Goal: Task Accomplishment & Management: Complete application form

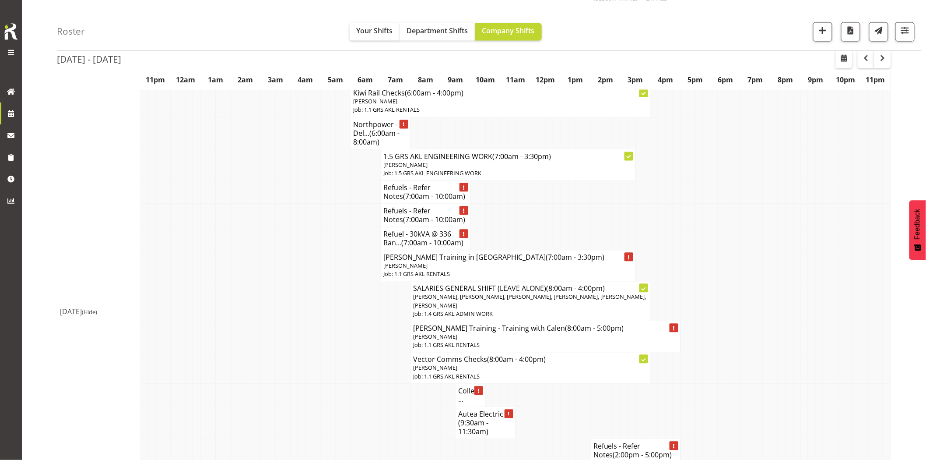
scroll to position [681, 0]
click at [823, 33] on span "button" at bounding box center [822, 30] width 11 height 11
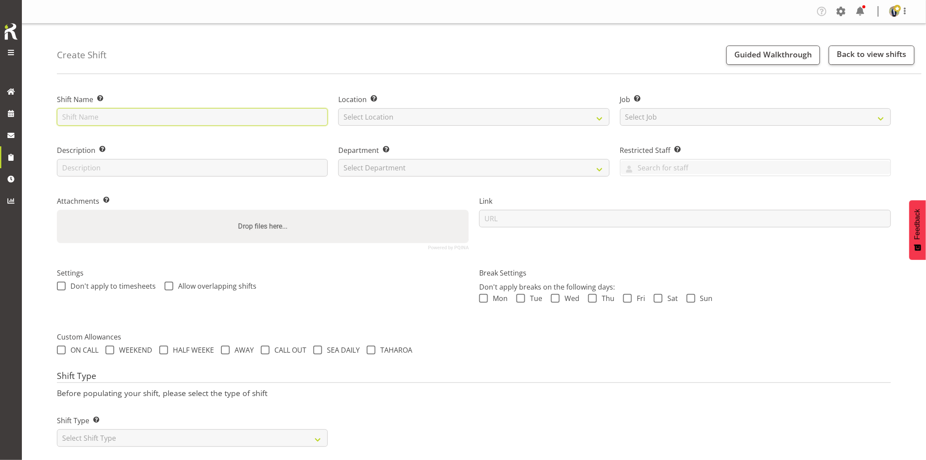
click at [176, 119] on input "text" at bounding box center [192, 117] width 271 height 18
type input "Omexom - Fence off 2 x poles in [PERSON_NAME][GEOGRAPHIC_DATA]. 9 am onsite, co…"
drag, startPoint x: 363, startPoint y: 120, endPoint x: 382, endPoint y: 125, distance: 19.3
click at [363, 120] on select "Select Location GRS Auckland GRS Hastings GRS Tauranga" at bounding box center [473, 117] width 271 height 18
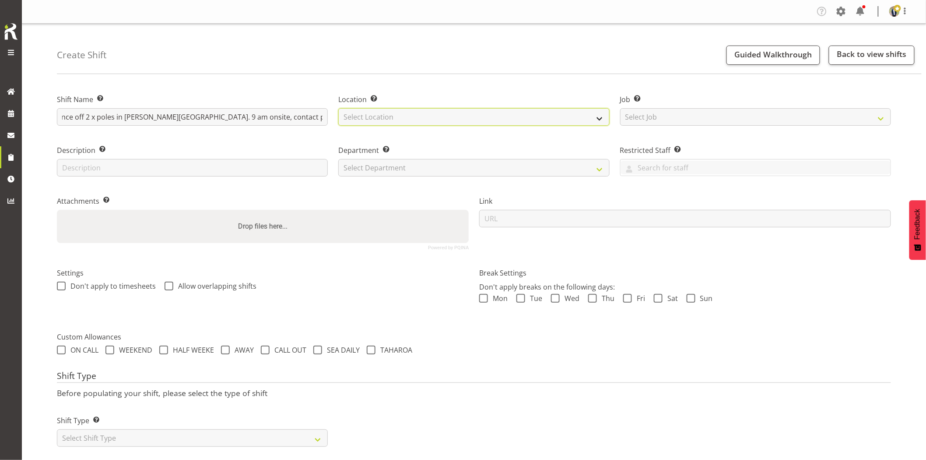
scroll to position [0, 0]
select select "28"
click at [338, 108] on select "Select Location GRS Auckland GRS Hastings GRS Tauranga" at bounding box center [473, 117] width 271 height 18
click at [709, 116] on select "Select Job Create new job 1.1 GRS AKL RENTALS 1.1 GRS AKL RENTALS AC 1.1 GRS AK…" at bounding box center [755, 117] width 271 height 18
select select "7504"
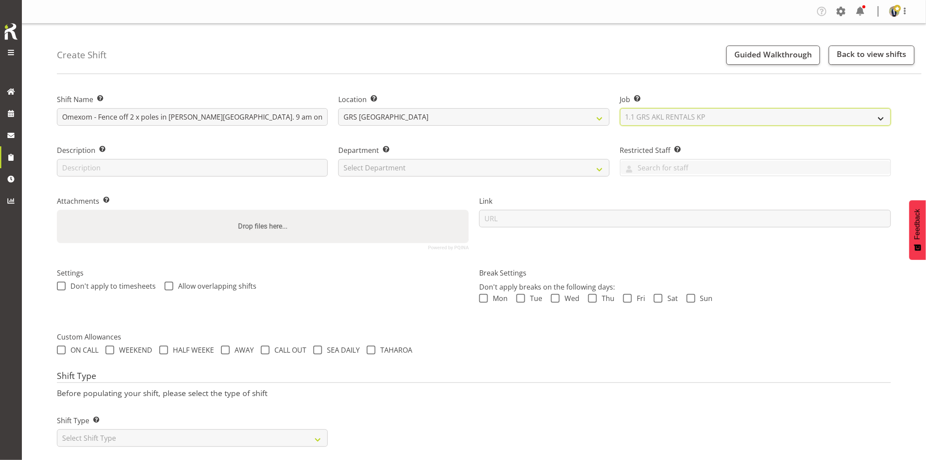
click at [620, 108] on select "Select Job Create new job 1.1 GRS AKL RENTALS 1.1 GRS AKL RENTALS AC 1.1 GRS AK…" at bounding box center [755, 117] width 271 height 18
click at [410, 169] on select "Select Department GRS HIRE AKL GRS HIRE AKL GRS HIRE TGA GRS HIRE HST GRS SALES…" at bounding box center [473, 168] width 271 height 18
select select "20"
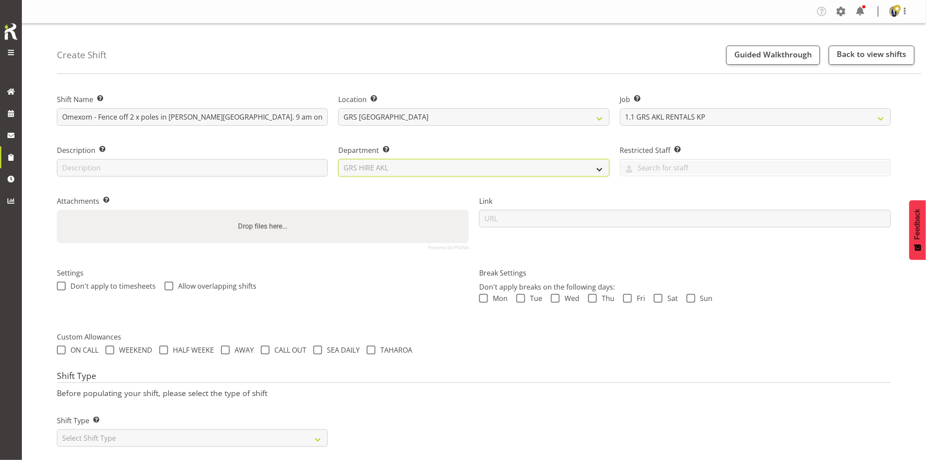
click at [338, 159] on select "Select Department GRS HIRE AKL GRS HIRE AKL GRS HIRE TGA GRS HIRE HST GRS SALES…" at bounding box center [473, 168] width 271 height 18
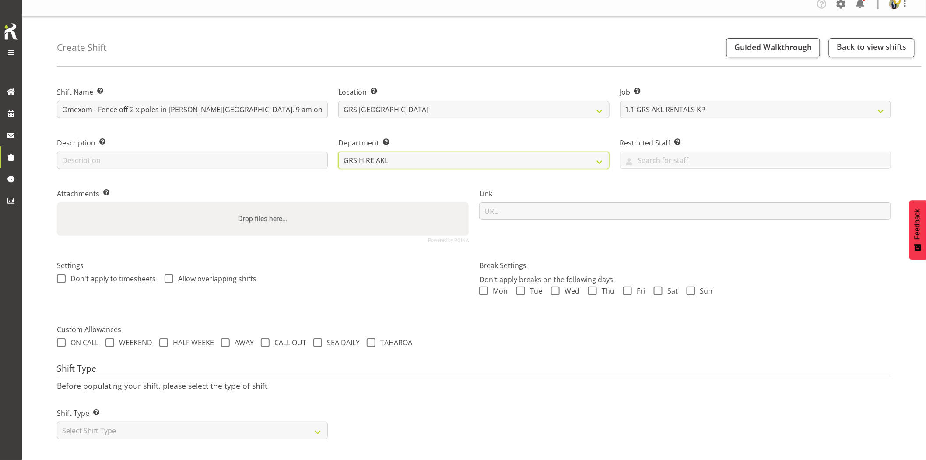
scroll to position [15, 0]
click at [189, 425] on select "Select Shift Type One Off Shift Recurring Shift Rotating Shift" at bounding box center [192, 430] width 271 height 18
select select "one_off"
click at [57, 421] on select "Select Shift Type One Off Shift Recurring Shift Rotating Shift" at bounding box center [192, 430] width 271 height 18
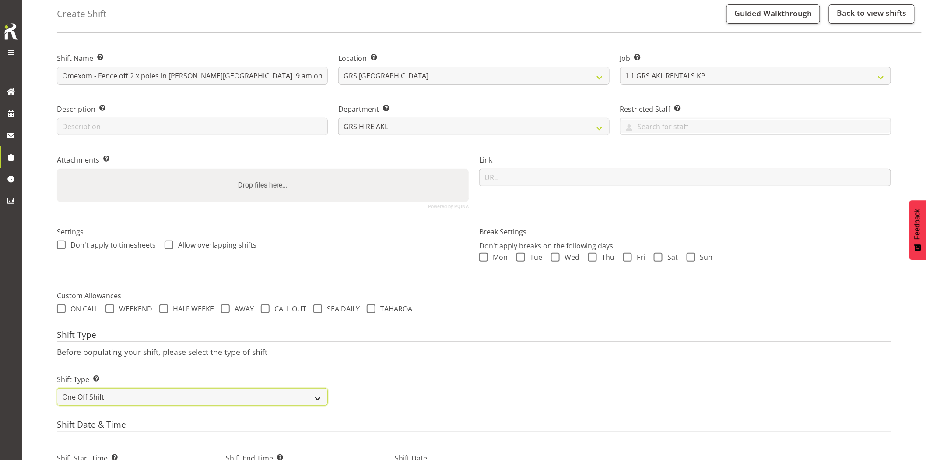
scroll to position [63, 0]
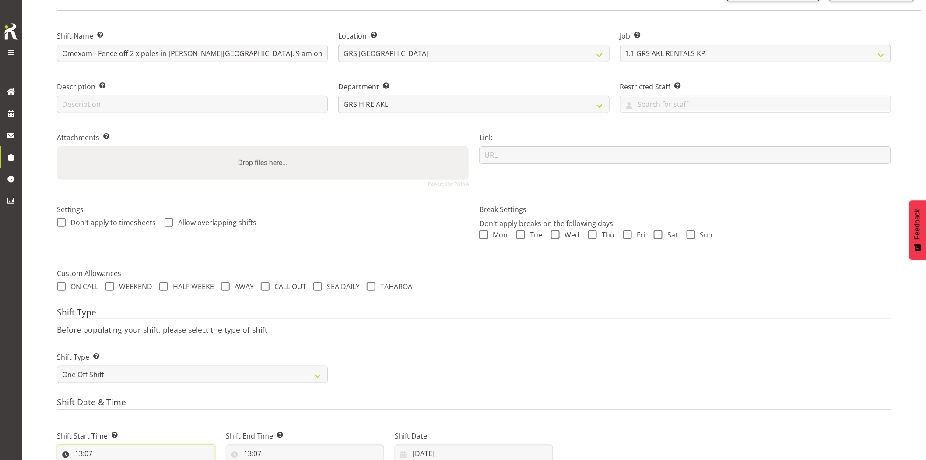
click at [135, 449] on input "13:07" at bounding box center [136, 453] width 158 height 18
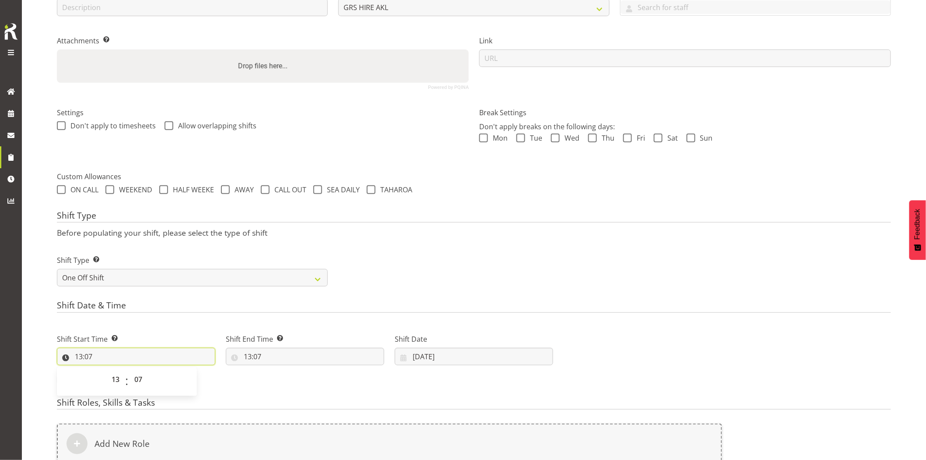
scroll to position [161, 0]
click at [128, 356] on input "13:07" at bounding box center [136, 356] width 158 height 18
click at [115, 384] on select "00 01 02 03 04 05 06 07 08 09 10 11 12 13 14 15 16 17 18 19 20 21 22 23" at bounding box center [117, 379] width 20 height 18
select select "8"
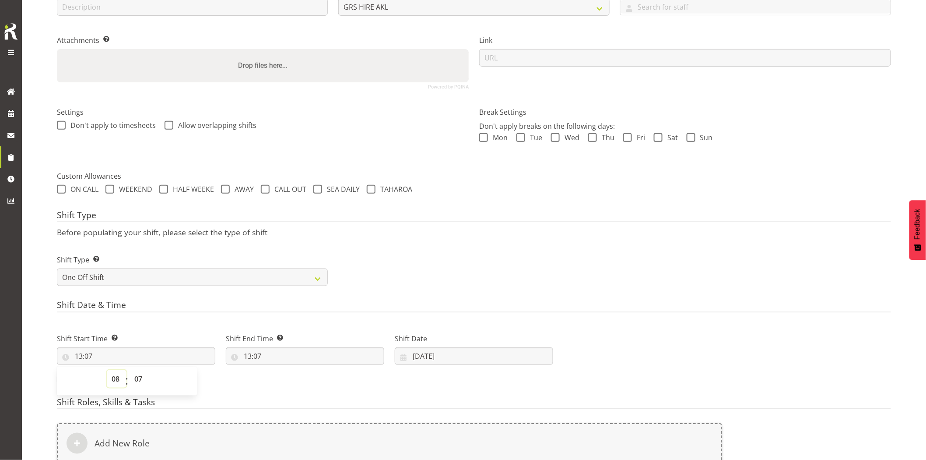
click at [107, 370] on select "00 01 02 03 04 05 06 07 08 09 10 11 12 13 14 15 16 17 18 19 20 21 22 23" at bounding box center [117, 379] width 20 height 18
type input "08:07"
click at [140, 379] on select "00 01 02 03 04 05 06 07 08 09 10 11 12 13 14 15 16 17 18 19 20 21 22 23 24 25 2…" at bounding box center [140, 379] width 20 height 18
select select "0"
click at [130, 370] on select "00 01 02 03 04 05 06 07 08 09 10 11 12 13 14 15 16 17 18 19 20 21 22 23 24 25 2…" at bounding box center [140, 379] width 20 height 18
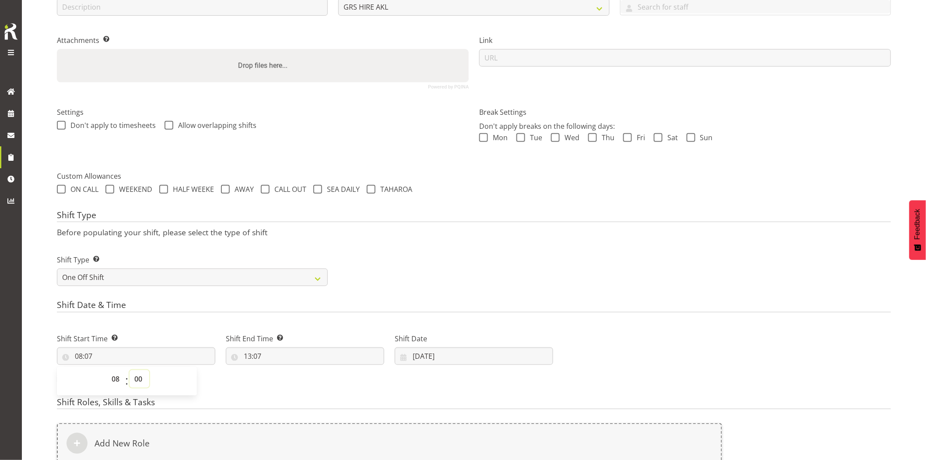
type input "08:00"
click at [291, 351] on input "13:07" at bounding box center [305, 356] width 158 height 18
click at [288, 379] on select "00 01 02 03 04 05 06 07 08 09 10 11 12 13 14 15 16 17 18 19 20 21 22 23" at bounding box center [286, 379] width 20 height 18
select select "10"
click at [276, 370] on select "00 01 02 03 04 05 06 07 08 09 10 11 12 13 14 15 16 17 18 19 20 21 22 23" at bounding box center [286, 379] width 20 height 18
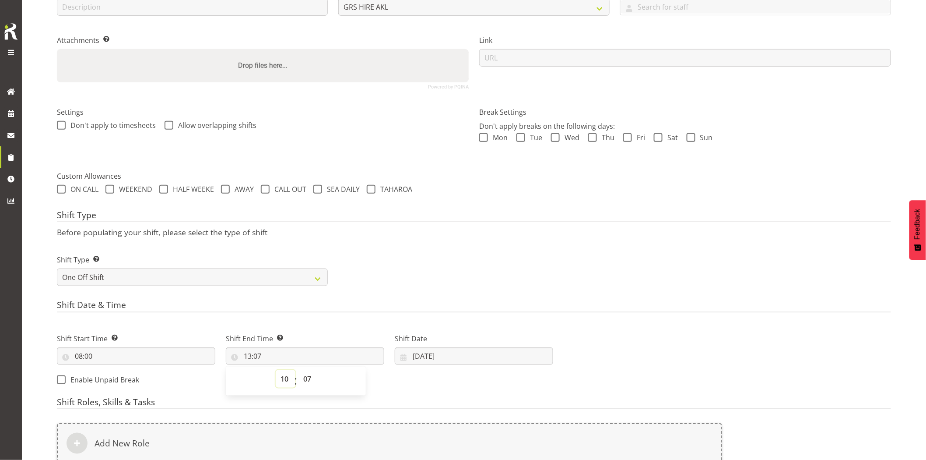
type input "10:07"
drag, startPoint x: 311, startPoint y: 378, endPoint x: 311, endPoint y: 370, distance: 7.9
click at [311, 378] on select "00 01 02 03 04 05 06 07 08 09 10 11 12 13 14 15 16 17 18 19 20 21 22 23 24 25 2…" at bounding box center [308, 379] width 20 height 18
select select "30"
click at [298, 370] on select "00 01 02 03 04 05 06 07 08 09 10 11 12 13 14 15 16 17 18 19 20 21 22 23 24 25 2…" at bounding box center [308, 379] width 20 height 18
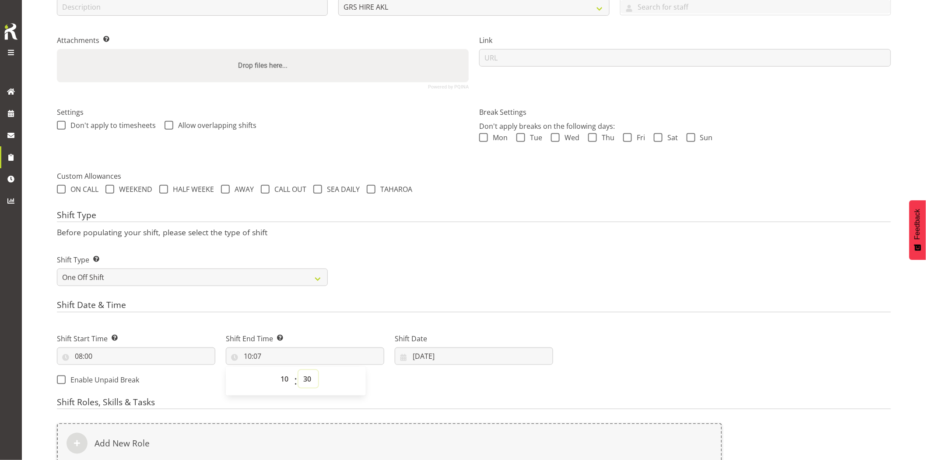
type input "10:30"
click at [307, 373] on select "00 01 02 03 04 05 06 07 08 09 10 11 12 13 14 15 16 17 18 19 20 21 22 23 24 25 2…" at bounding box center [308, 379] width 20 height 18
select select "0"
click at [298, 370] on select "00 01 02 03 04 05 06 07 08 09 10 11 12 13 14 15 16 17 18 19 20 21 22 23 24 25 2…" at bounding box center [308, 379] width 20 height 18
type input "10:00"
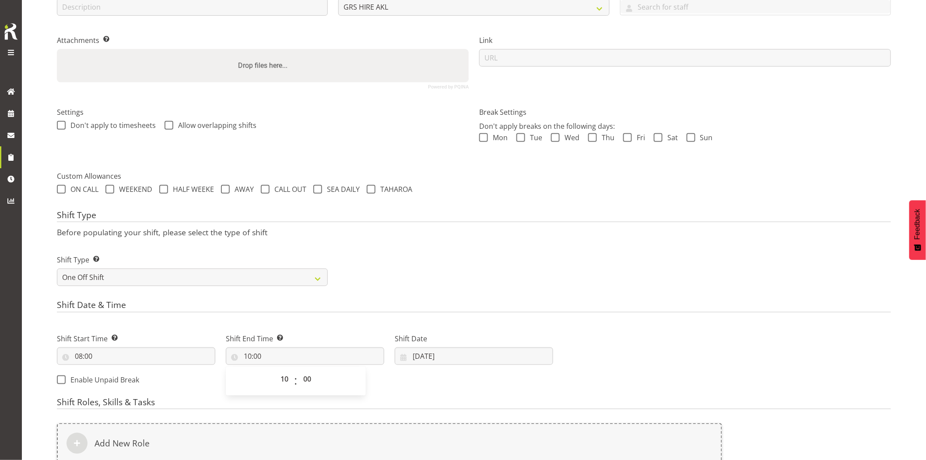
drag, startPoint x: 536, startPoint y: 237, endPoint x: 514, endPoint y: 325, distance: 90.5
click at [537, 239] on div "Shift Type Before populating your shift, please select the type of shift Shift …" at bounding box center [474, 250] width 834 height 81
drag, startPoint x: 475, startPoint y: 355, endPoint x: 480, endPoint y: 357, distance: 4.7
click at [475, 355] on input "25/08/2025" at bounding box center [474, 356] width 158 height 18
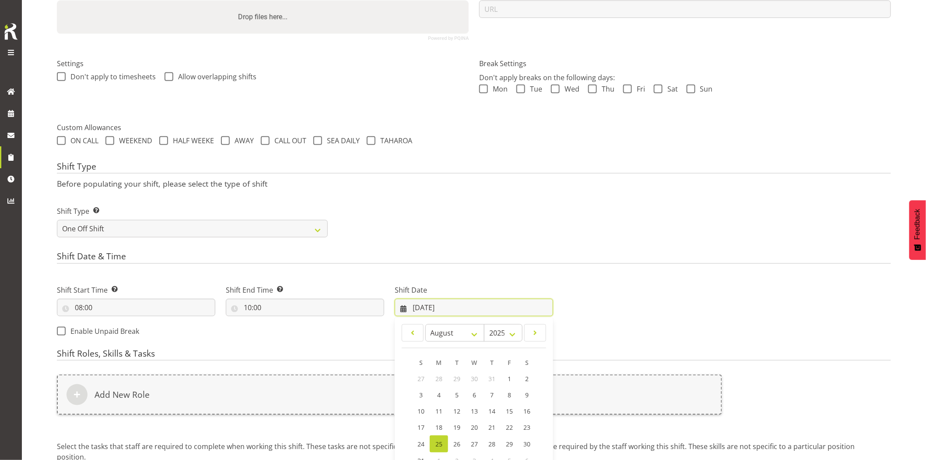
scroll to position [258, 0]
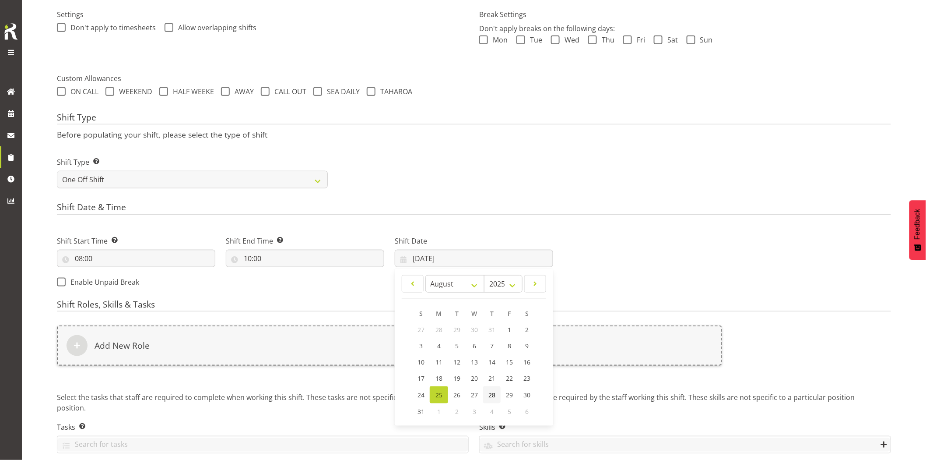
click at [493, 396] on span "28" at bounding box center [491, 394] width 7 height 8
type input "28/08/2025"
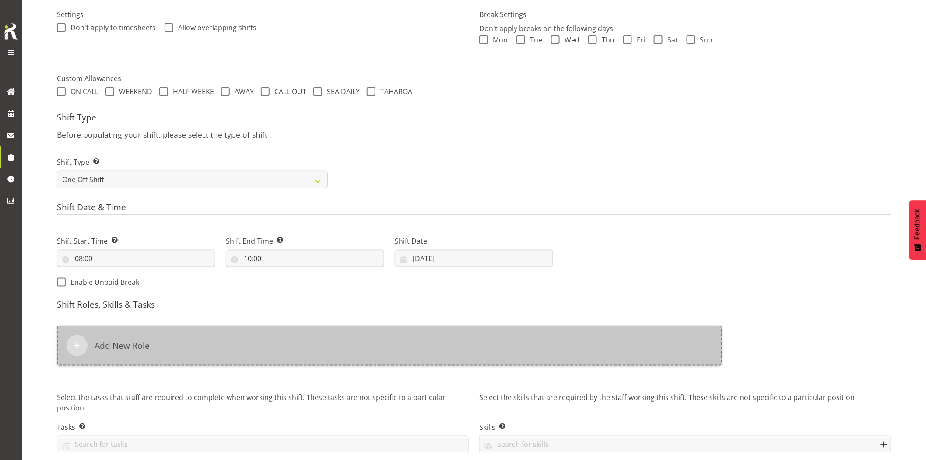
click at [455, 347] on div "Add New Role" at bounding box center [389, 345] width 665 height 40
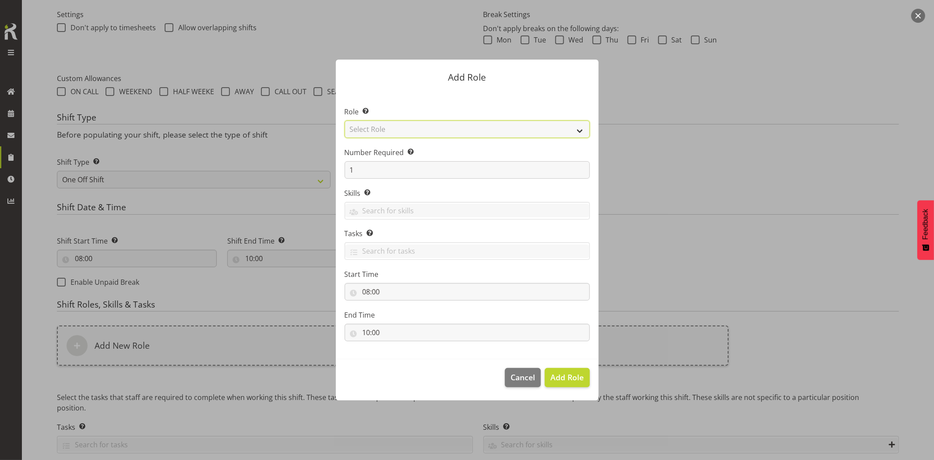
click at [429, 128] on select "Select Role Account Manager Electrician Engineering GM HSEQ manager MECH Mechan…" at bounding box center [466, 129] width 245 height 18
select select "20"
click at [344, 120] on select "Select Role Account Manager Electrician Engineering GM HSEQ manager MECH Mechan…" at bounding box center [466, 129] width 245 height 18
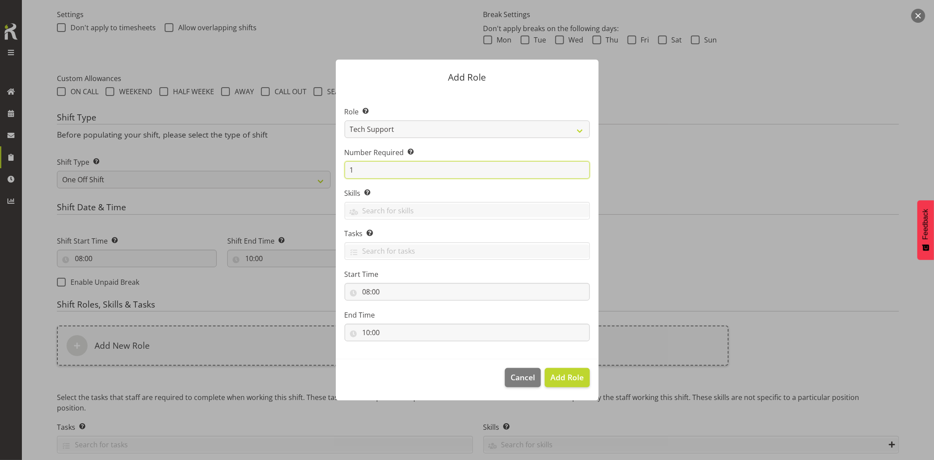
drag, startPoint x: 372, startPoint y: 171, endPoint x: 334, endPoint y: 171, distance: 38.1
click at [336, 171] on section "Role Select the role you wish to add to the shift. Account Manager Electrician …" at bounding box center [467, 225] width 263 height 268
type input "2"
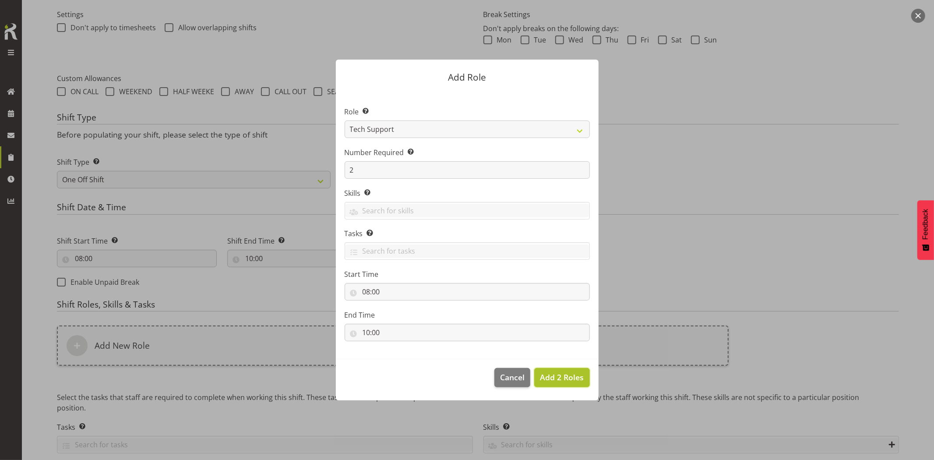
click at [573, 368] on button "Add 2 Roles" at bounding box center [561, 377] width 55 height 19
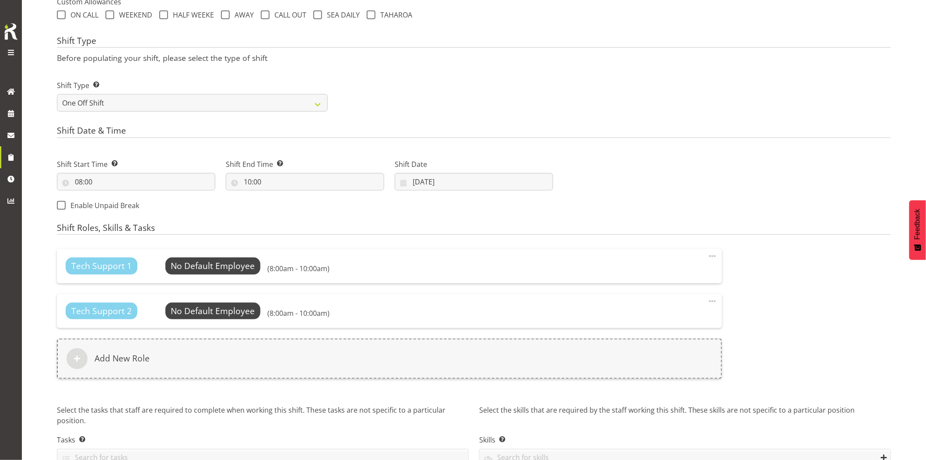
scroll to position [385, 0]
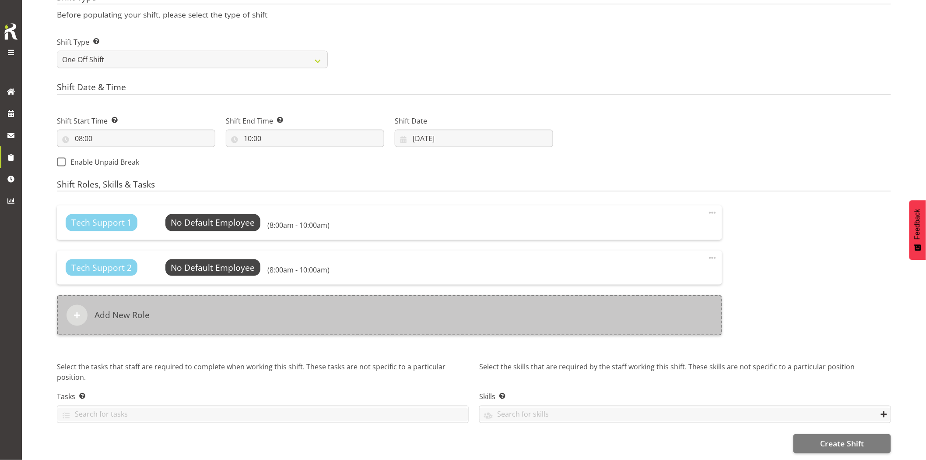
click at [395, 313] on div "Add New Role" at bounding box center [389, 315] width 665 height 40
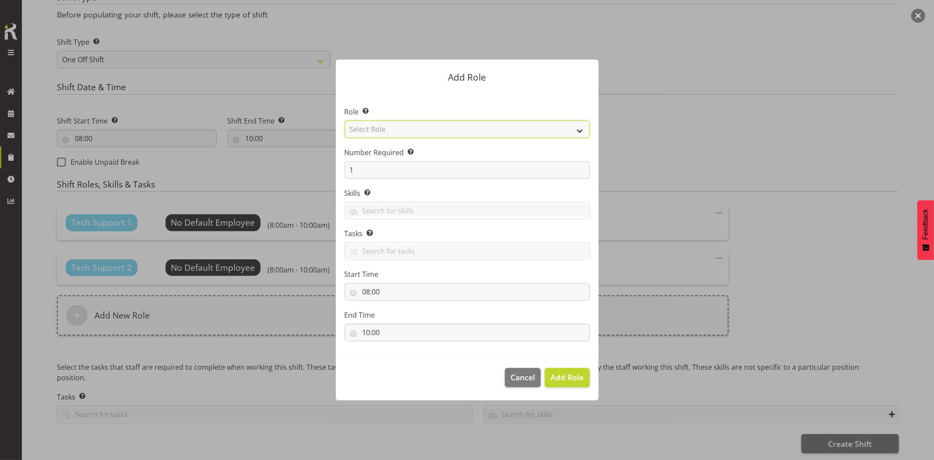
click at [403, 132] on select "Select Role Account Manager Electrician Engineering GM HSEQ manager MECH Mechan…" at bounding box center [466, 129] width 245 height 18
select select "27"
click at [344, 120] on select "Select Role Account Manager Electrician Engineering GM HSEQ manager MECH Mechan…" at bounding box center [466, 129] width 245 height 18
click at [564, 376] on span "Add Role" at bounding box center [566, 377] width 33 height 11
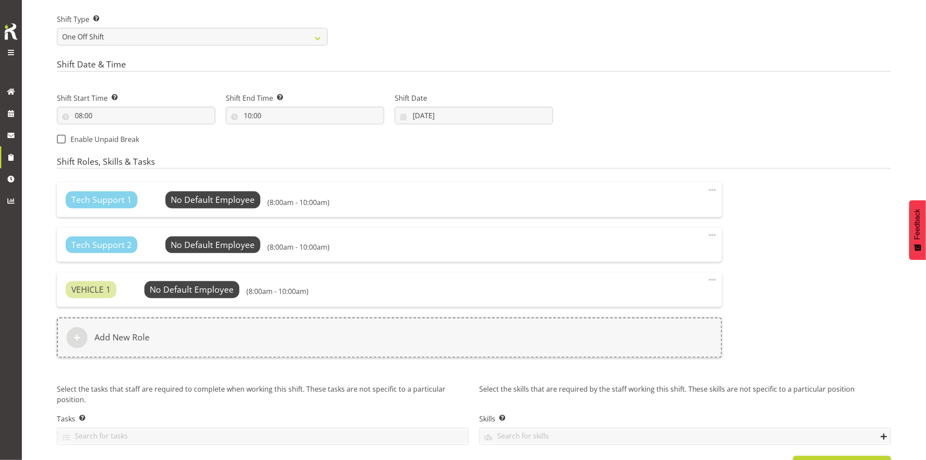
scroll to position [430, 0]
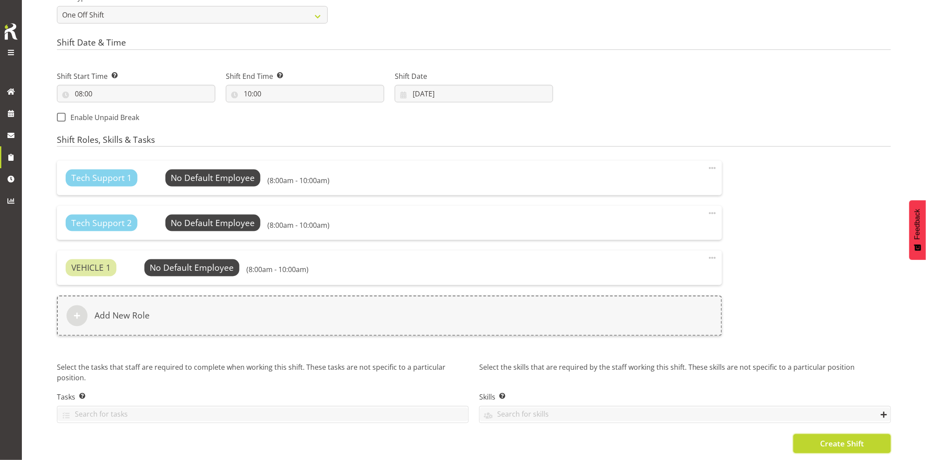
click at [842, 442] on button "Create Shift" at bounding box center [842, 443] width 98 height 19
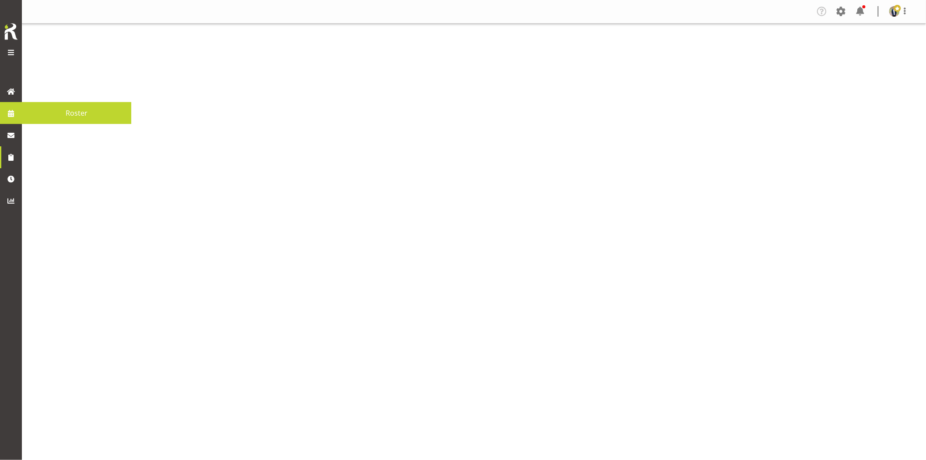
click at [14, 116] on span at bounding box center [10, 113] width 13 height 13
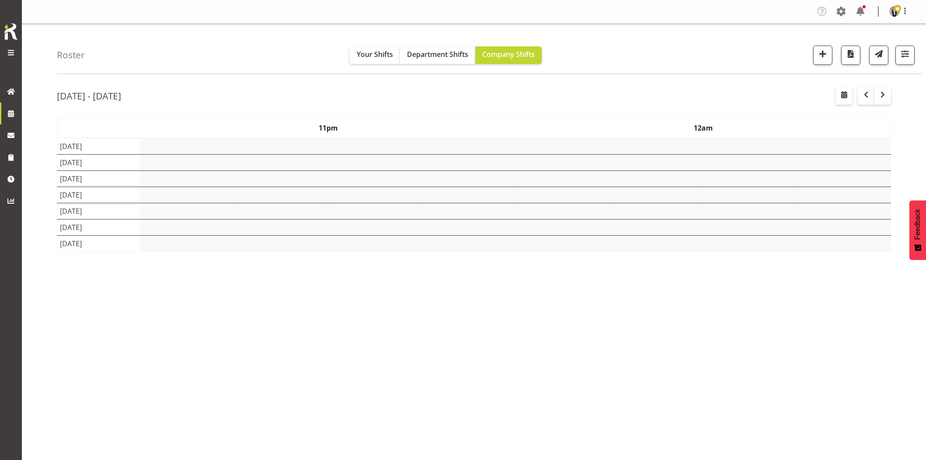
click at [821, 53] on span "button" at bounding box center [822, 53] width 11 height 11
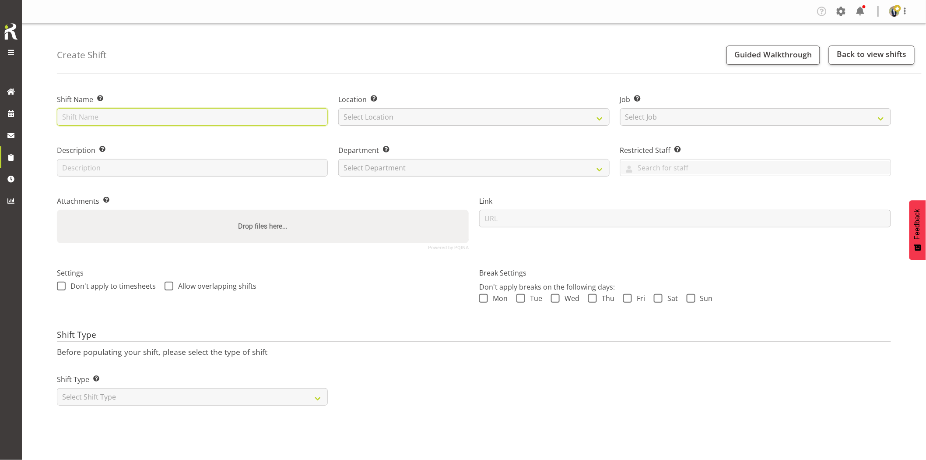
click at [256, 115] on input "text" at bounding box center [192, 117] width 271 height 18
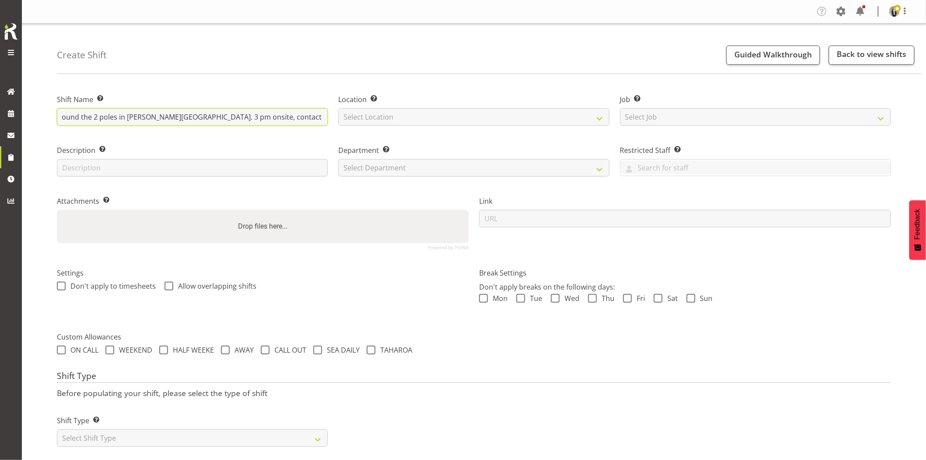
scroll to position [0, 108]
type input "Omexom - Collect the fencing around the 2 poles in Stanley Point. 3 pm onsite, …"
click at [408, 118] on select "Select Location GRS Auckland GRS Hastings GRS Tauranga" at bounding box center [473, 117] width 271 height 18
select select "28"
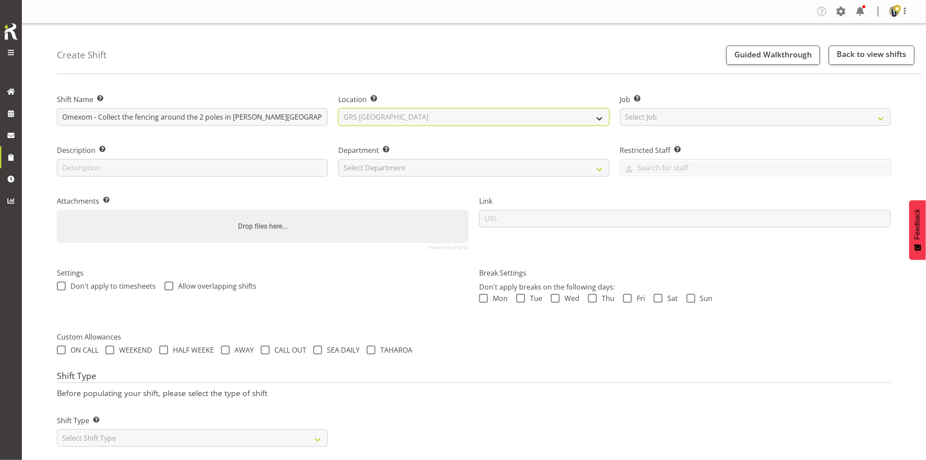
click at [338, 108] on select "Select Location GRS Auckland GRS Hastings GRS Tauranga" at bounding box center [473, 117] width 271 height 18
click at [669, 115] on select "Select Job Create new job 1.1 GRS AKL RENTALS 1.1 GRS AKL RENTALS AC 1.1 GRS AK…" at bounding box center [755, 117] width 271 height 18
select select "7504"
click at [620, 108] on select "Select Job Create new job 1.1 GRS AKL RENTALS 1.1 GRS AKL RENTALS AC 1.1 GRS AK…" at bounding box center [755, 117] width 271 height 18
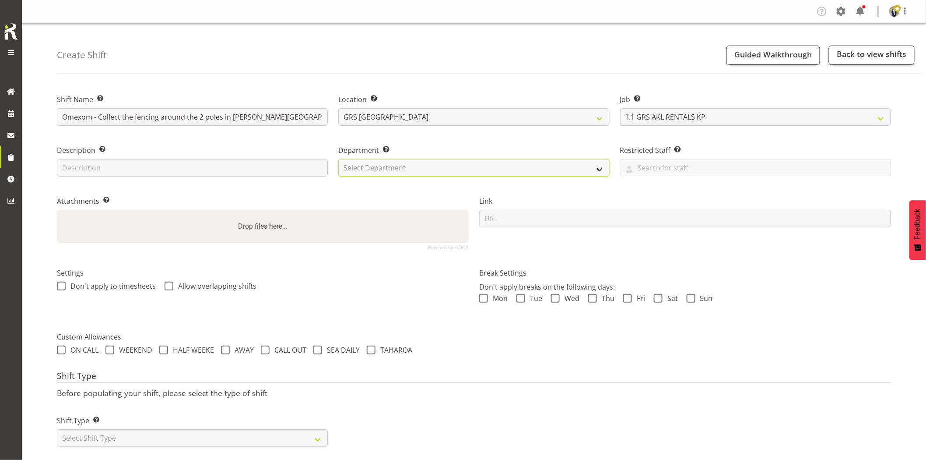
click at [382, 162] on select "Select Department GRS HIRE AKL GRS HIRE AKL GRS HIRE TGA GRS HIRE HST GRS SALES…" at bounding box center [473, 168] width 271 height 18
select select "20"
click at [338, 159] on select "Select Department GRS HIRE AKL GRS HIRE AKL GRS HIRE TGA GRS HIRE HST GRS SALES…" at bounding box center [473, 168] width 271 height 18
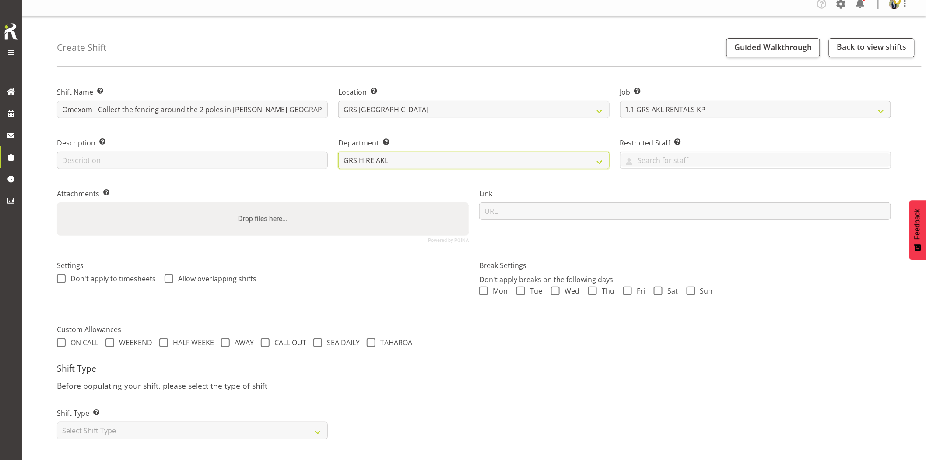
scroll to position [15, 0]
click at [158, 424] on select "Select Shift Type One Off Shift Recurring Shift Rotating Shift" at bounding box center [192, 430] width 271 height 18
select select "one_off"
click at [57, 421] on select "Select Shift Type One Off Shift Recurring Shift Rotating Shift" at bounding box center [192, 430] width 271 height 18
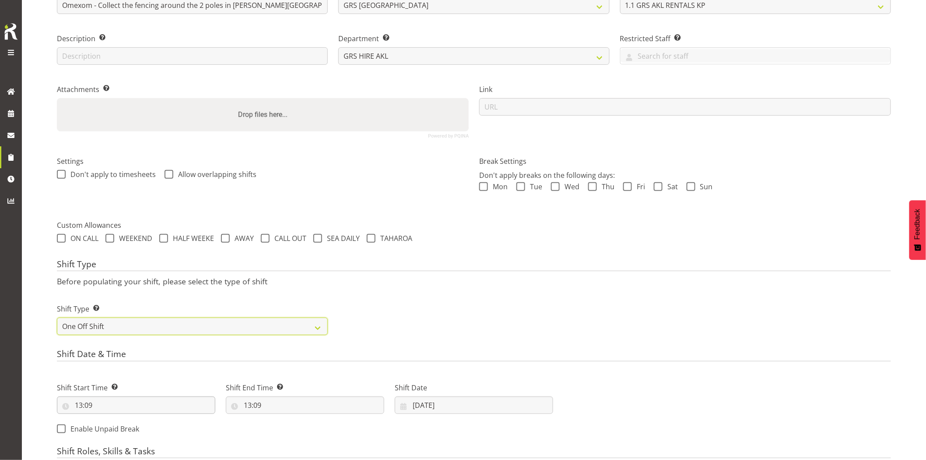
scroll to position [161, 0]
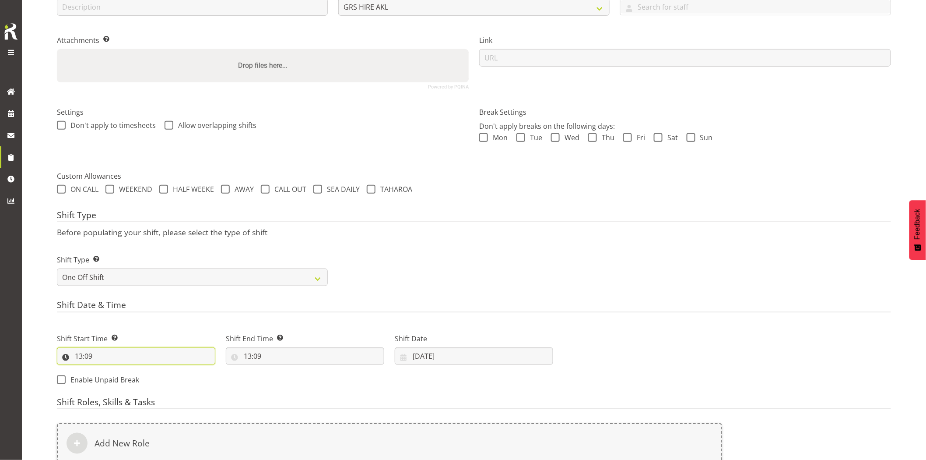
click at [115, 352] on input "13:09" at bounding box center [136, 356] width 158 height 18
click at [112, 373] on select "00 01 02 03 04 05 06 07 08 09 10 11 12 13 14 15 16 17 18 19 20 21 22 23" at bounding box center [117, 379] width 20 height 18
select select "14"
click at [107, 370] on select "00 01 02 03 04 05 06 07 08 09 10 11 12 13 14 15 16 17 18 19 20 21 22 23" at bounding box center [117, 379] width 20 height 18
type input "14:09"
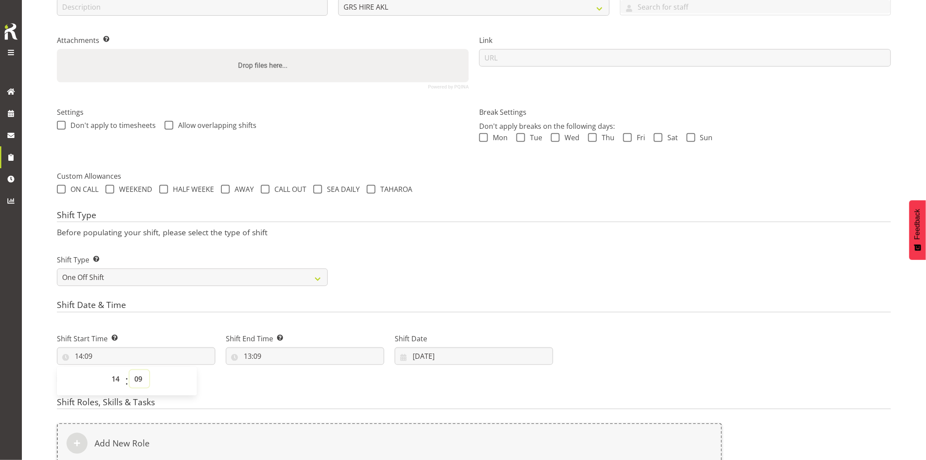
drag, startPoint x: 135, startPoint y: 381, endPoint x: 135, endPoint y: 372, distance: 8.3
click at [135, 381] on select "00 01 02 03 04 05 06 07 08 09 10 11 12 13 14 15 16 17 18 19 20 21 22 23 24 25 2…" at bounding box center [140, 379] width 20 height 18
select select "30"
click at [130, 370] on select "00 01 02 03 04 05 06 07 08 09 10 11 12 13 14 15 16 17 18 19 20 21 22 23 24 25 2…" at bounding box center [140, 379] width 20 height 18
type input "14:30"
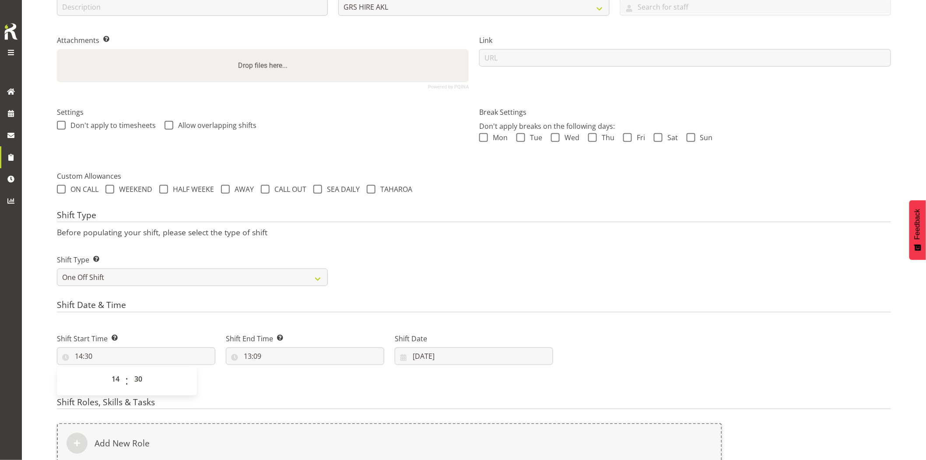
click at [159, 312] on div "Shift Date & Time Shift Start Time Set the time of the day you wish this shift …" at bounding box center [474, 346] width 834 height 92
click at [269, 360] on input "13:09" at bounding box center [305, 356] width 158 height 18
click at [289, 383] on select "00 01 02 03 04 05 06 07 08 09 10 11 12 13 14 15 16 17 18 19 20 21 22 23" at bounding box center [286, 379] width 20 height 18
select select "16"
click at [276, 370] on select "00 01 02 03 04 05 06 07 08 09 10 11 12 13 14 15 16 17 18 19 20 21 22 23" at bounding box center [286, 379] width 20 height 18
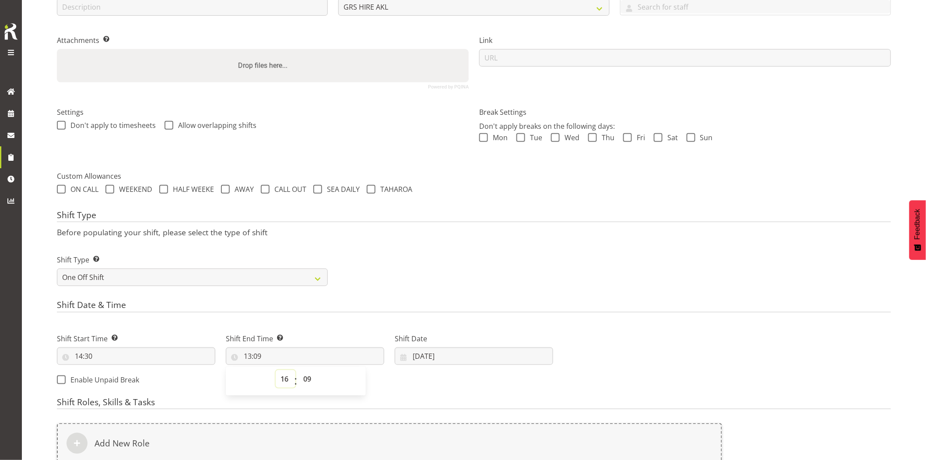
type input "16:09"
drag, startPoint x: 312, startPoint y: 379, endPoint x: 312, endPoint y: 372, distance: 7.0
click at [312, 379] on select "00 01 02 03 04 05 06 07 08 09 10 11 12 13 14 15 16 17 18 19 20 21 22 23 24 25 2…" at bounding box center [308, 379] width 20 height 18
select select "0"
click at [298, 370] on select "00 01 02 03 04 05 06 07 08 09 10 11 12 13 14 15 16 17 18 19 20 21 22 23 24 25 2…" at bounding box center [308, 379] width 20 height 18
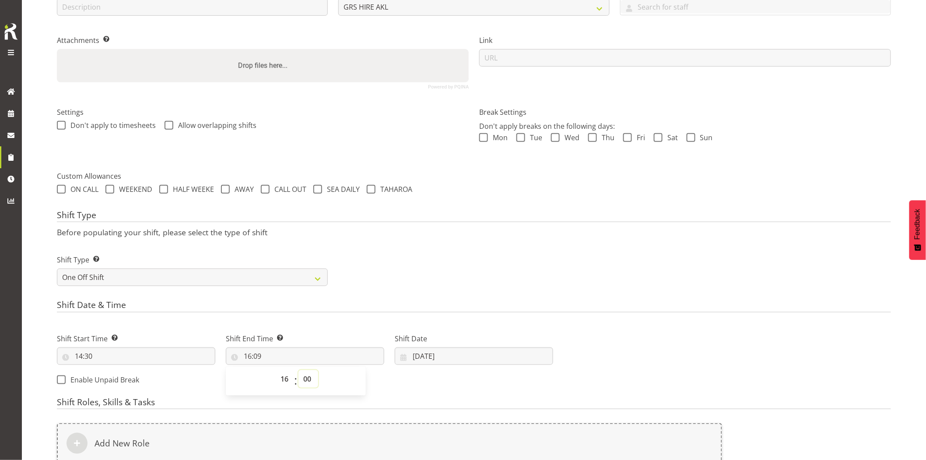
type input "16:00"
drag, startPoint x: 503, startPoint y: 258, endPoint x: 507, endPoint y: 266, distance: 8.2
click at [504, 260] on div "Shift Type Shift Types: One Off – Select this if you would like a single shift …" at bounding box center [474, 266] width 845 height 49
click at [484, 357] on input "25/08/2025" at bounding box center [474, 356] width 158 height 18
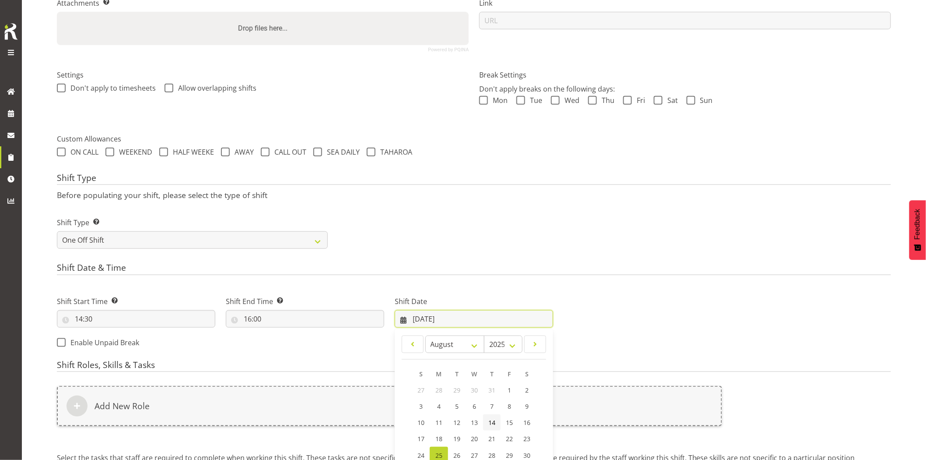
scroll to position [258, 0]
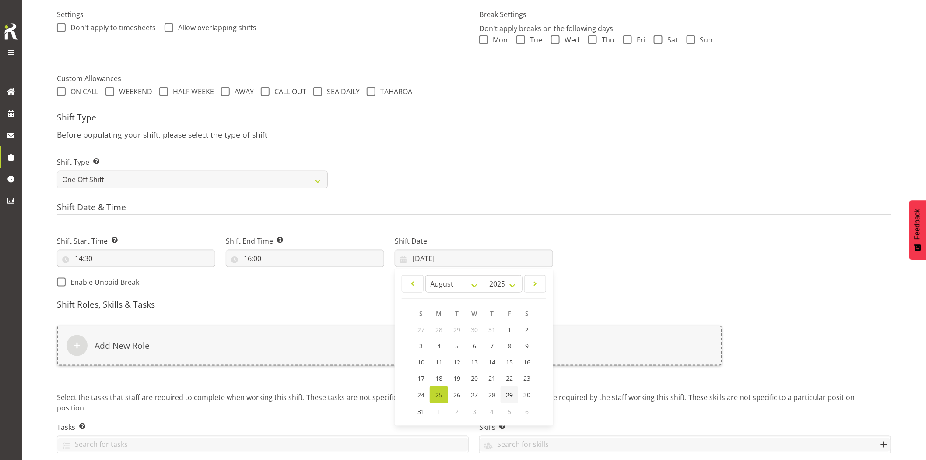
click at [506, 397] on span "29" at bounding box center [509, 394] width 7 height 8
type input "29/08/2025"
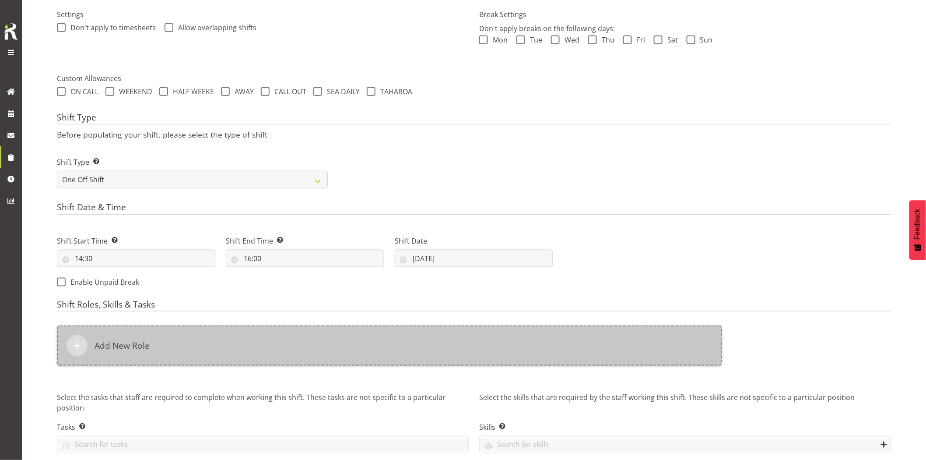
click at [418, 343] on div "Add New Role" at bounding box center [389, 345] width 665 height 40
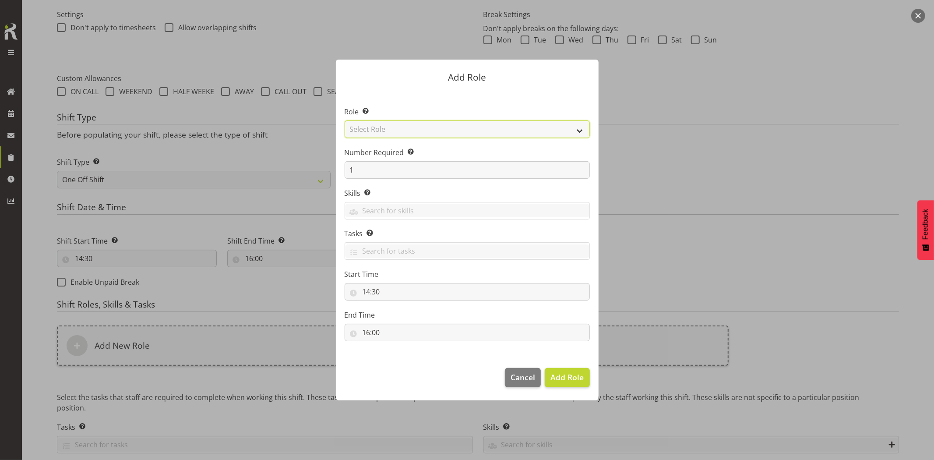
click at [397, 132] on select "Select Role Account Manager Electrician Engineering GM HSEQ manager MECH Mechan…" at bounding box center [466, 129] width 245 height 18
select select "20"
click at [344, 120] on select "Select Role Account Manager Electrician Engineering GM HSEQ manager MECH Mechan…" at bounding box center [466, 129] width 245 height 18
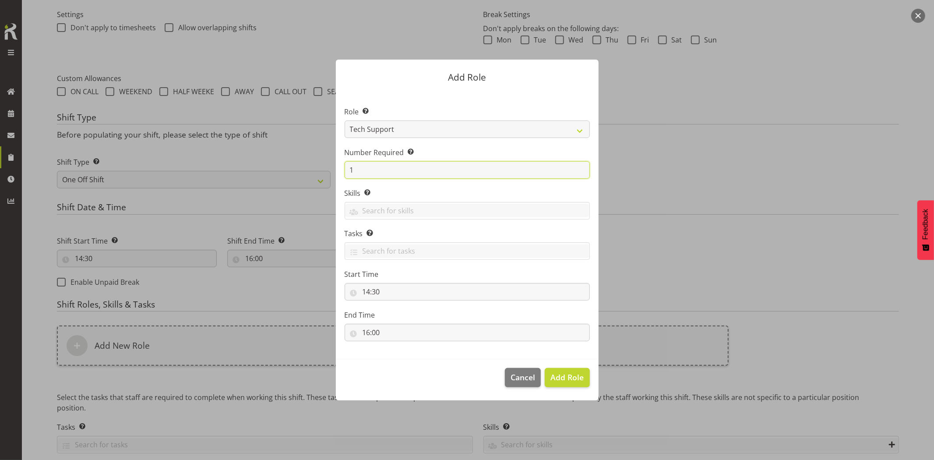
click at [351, 174] on input "1" at bounding box center [466, 170] width 245 height 18
type input "2"
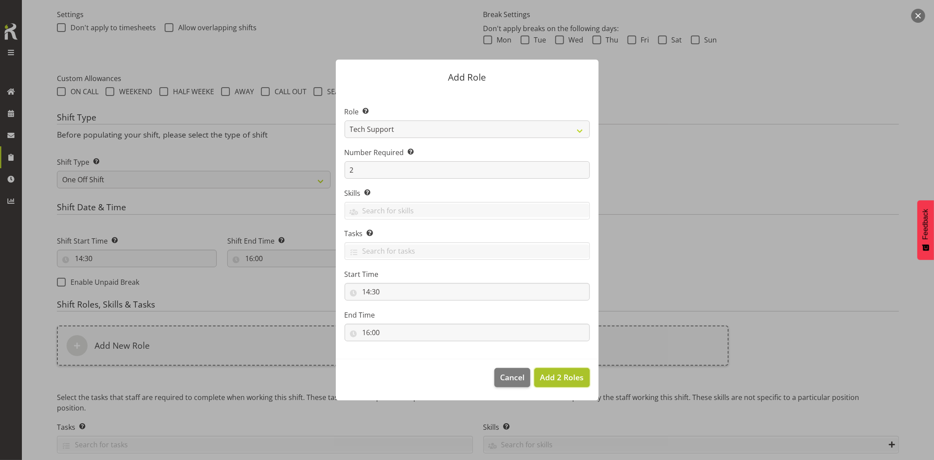
click at [555, 381] on span "Add 2 Roles" at bounding box center [562, 377] width 44 height 11
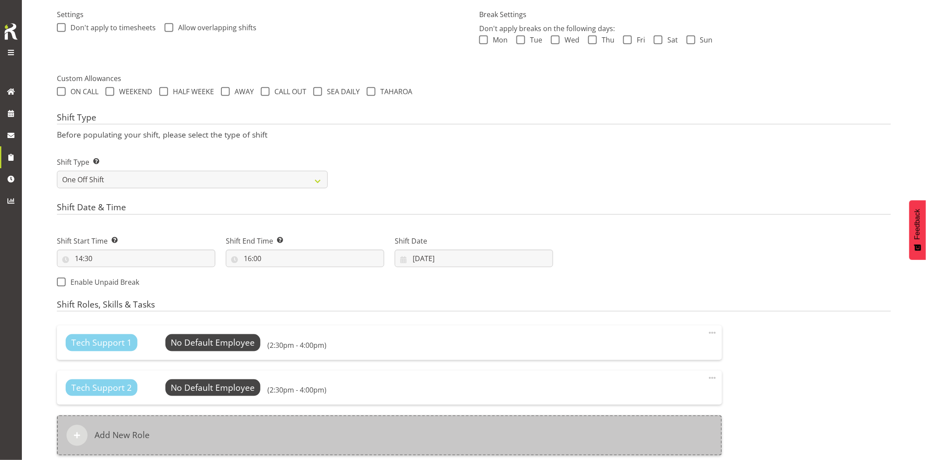
click at [495, 435] on div "Add New Role" at bounding box center [389, 435] width 665 height 40
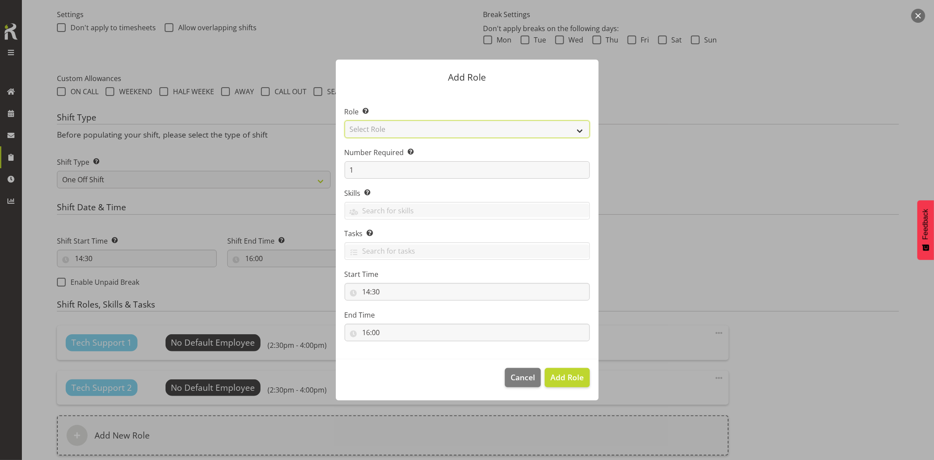
click at [372, 128] on select "Select Role Account Manager Electrician Engineering GM HSEQ manager MECH Mechan…" at bounding box center [466, 129] width 245 height 18
select select "27"
click at [344, 120] on select "Select Role Account Manager Electrician Engineering GM HSEQ manager MECH Mechan…" at bounding box center [466, 129] width 245 height 18
click at [567, 378] on span "Add Role" at bounding box center [566, 377] width 33 height 11
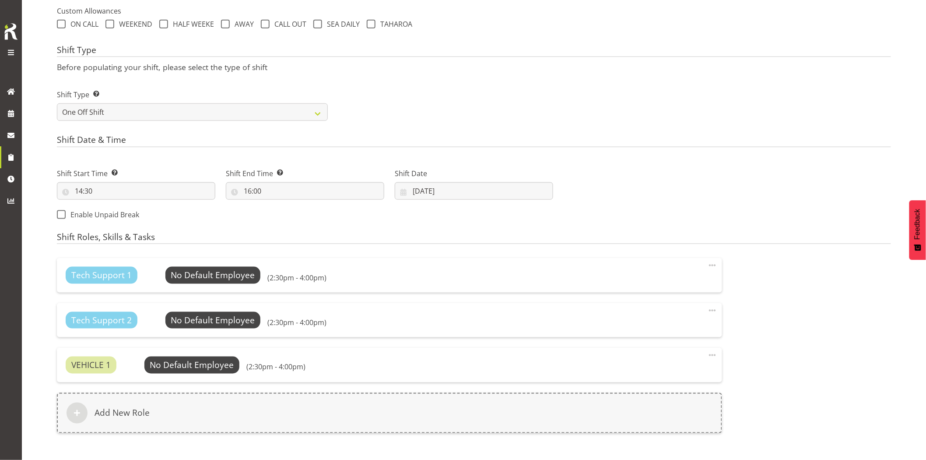
scroll to position [430, 0]
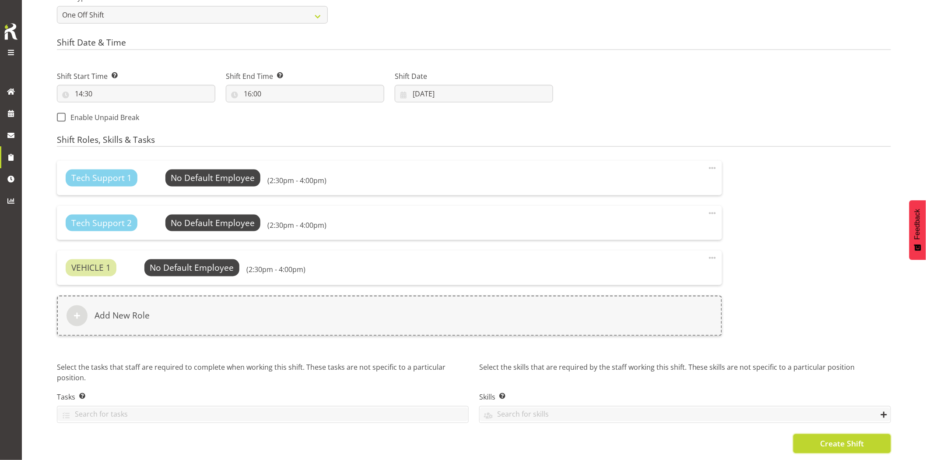
click at [828, 438] on span "Create Shift" at bounding box center [842, 443] width 44 height 11
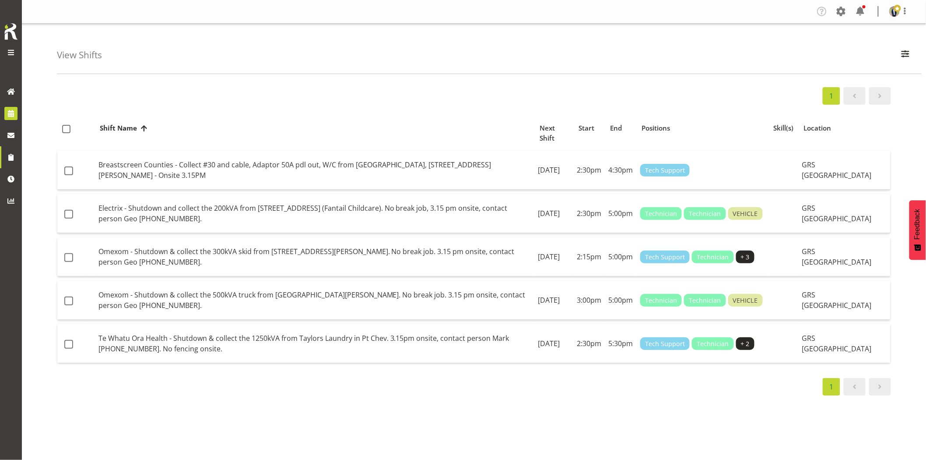
click at [3, 110] on link at bounding box center [11, 113] width 22 height 22
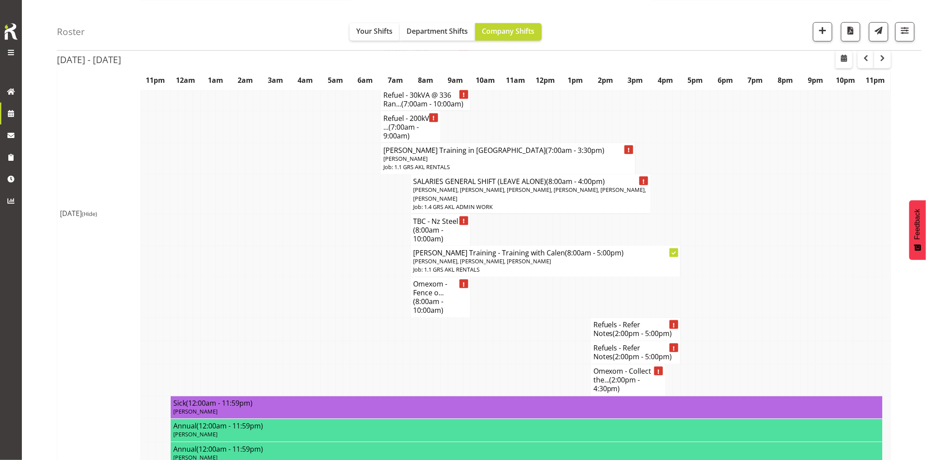
scroll to position [1848, 0]
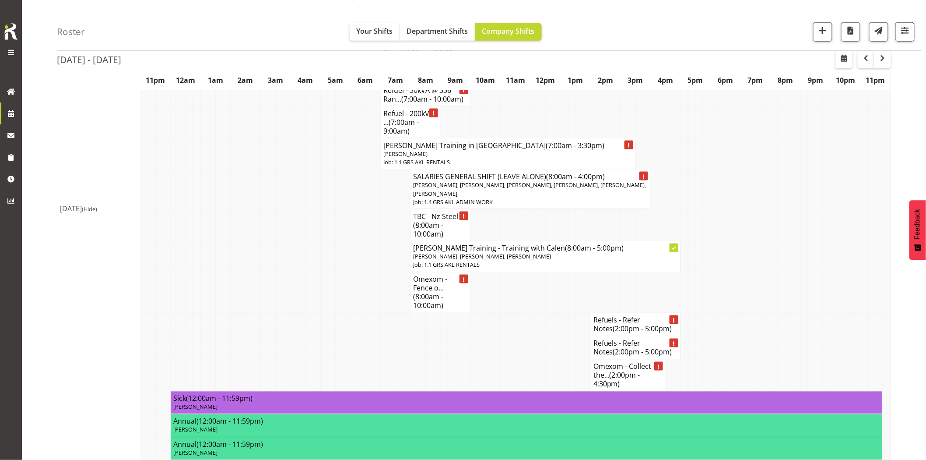
drag, startPoint x: 300, startPoint y: 294, endPoint x: 405, endPoint y: 296, distance: 105.1
click at [301, 294] on td at bounding box center [301, 292] width 7 height 41
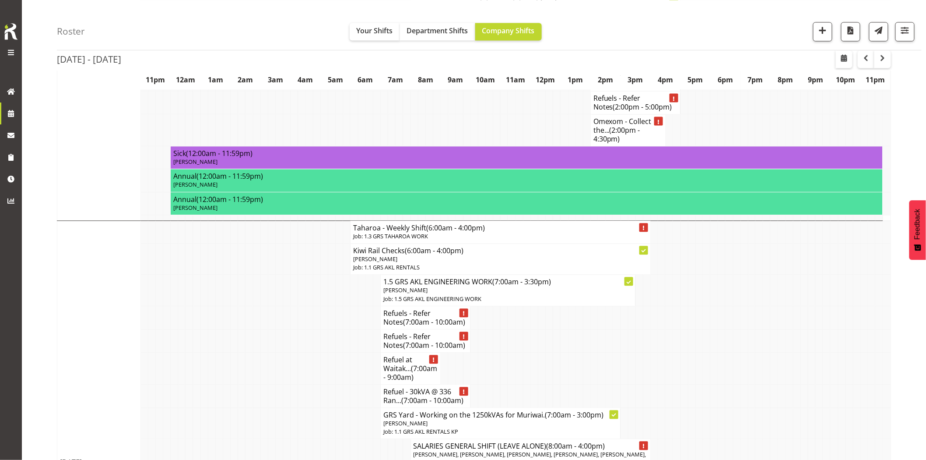
scroll to position [2334, 0]
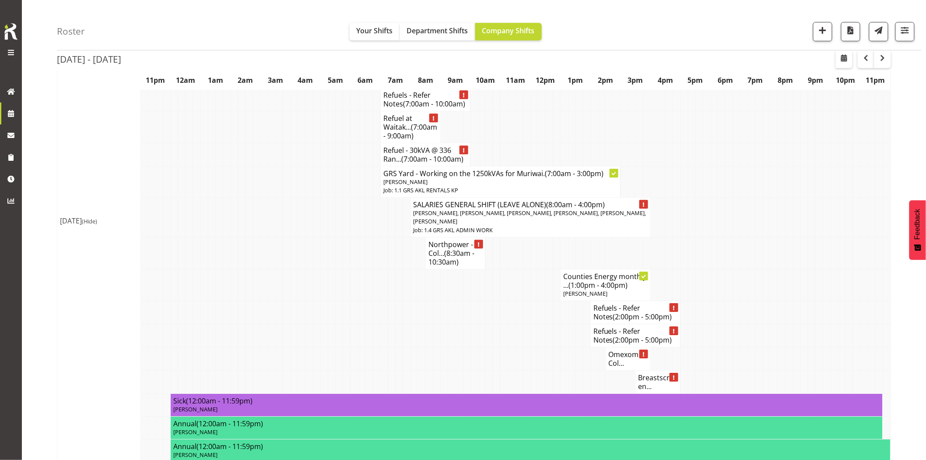
drag, startPoint x: 304, startPoint y: 296, endPoint x: 338, endPoint y: 302, distance: 35.1
click at [305, 297] on tr "Counties Energy monthly ... (1:00pm - 4:00pm) [PERSON_NAME]" at bounding box center [474, 285] width 834 height 32
click at [296, 298] on td at bounding box center [294, 285] width 7 height 32
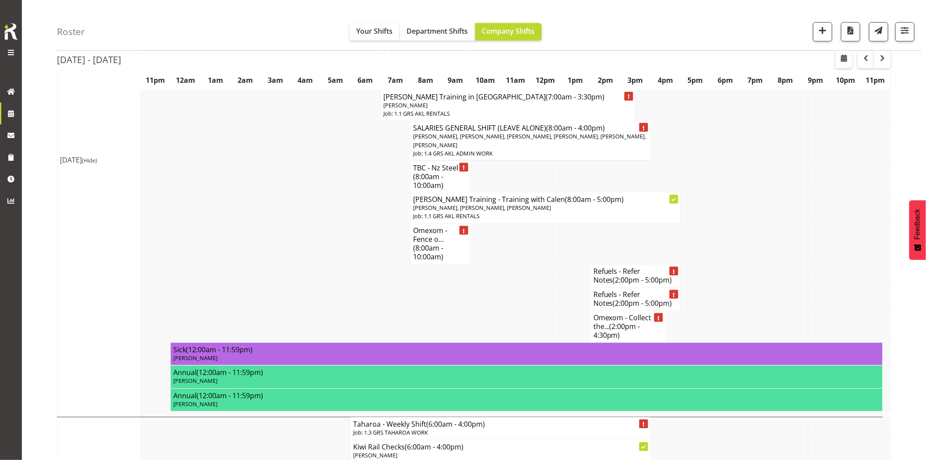
click at [286, 248] on td at bounding box center [286, 244] width 7 height 41
